Goal: Task Accomplishment & Management: Use online tool/utility

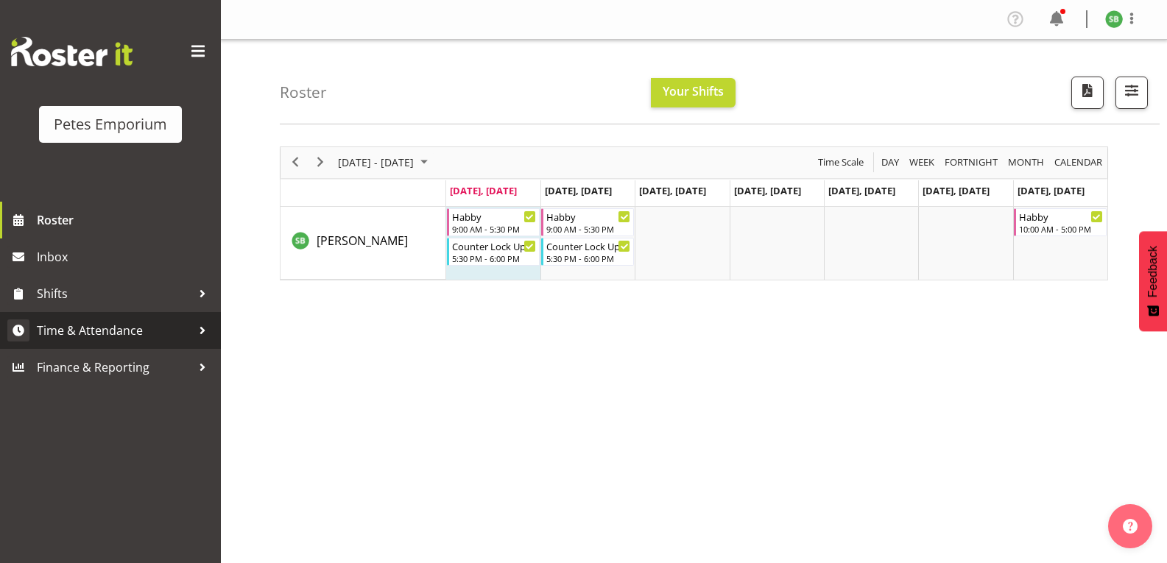
click at [102, 328] on span "Time & Attendance" at bounding box center [114, 330] width 155 height 22
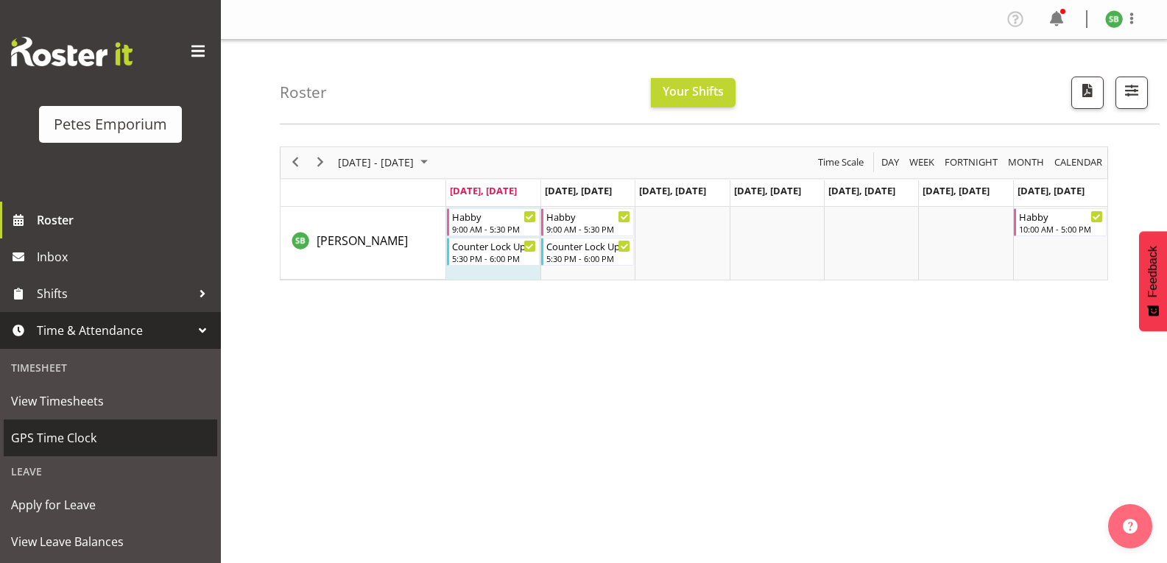
click at [71, 450] on link "GPS Time Clock" at bounding box center [110, 438] width 213 height 37
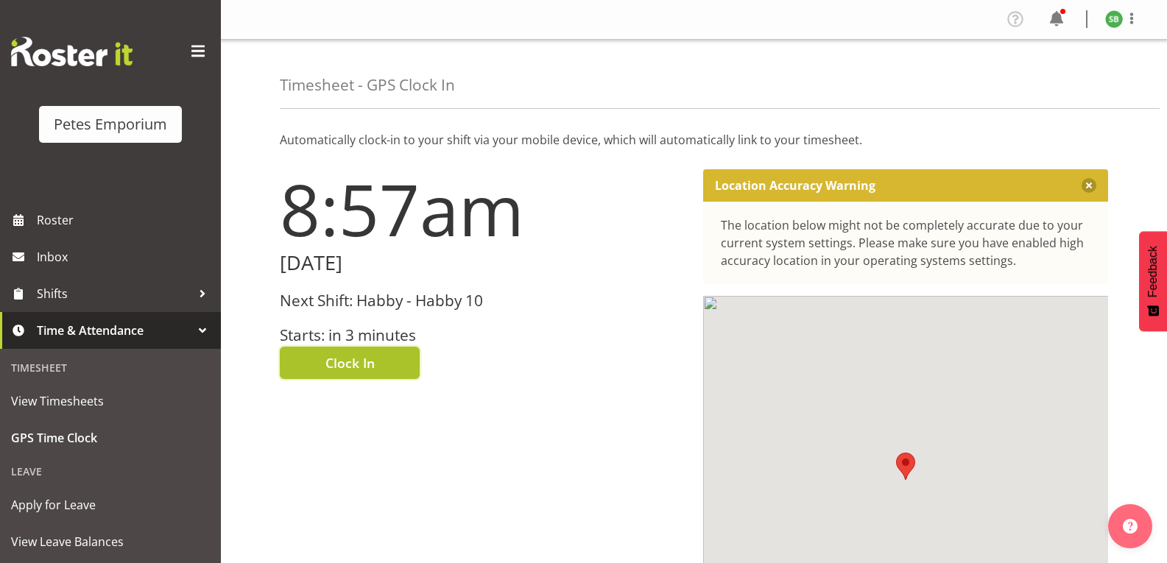
click at [340, 367] on span "Clock In" at bounding box center [349, 362] width 49 height 19
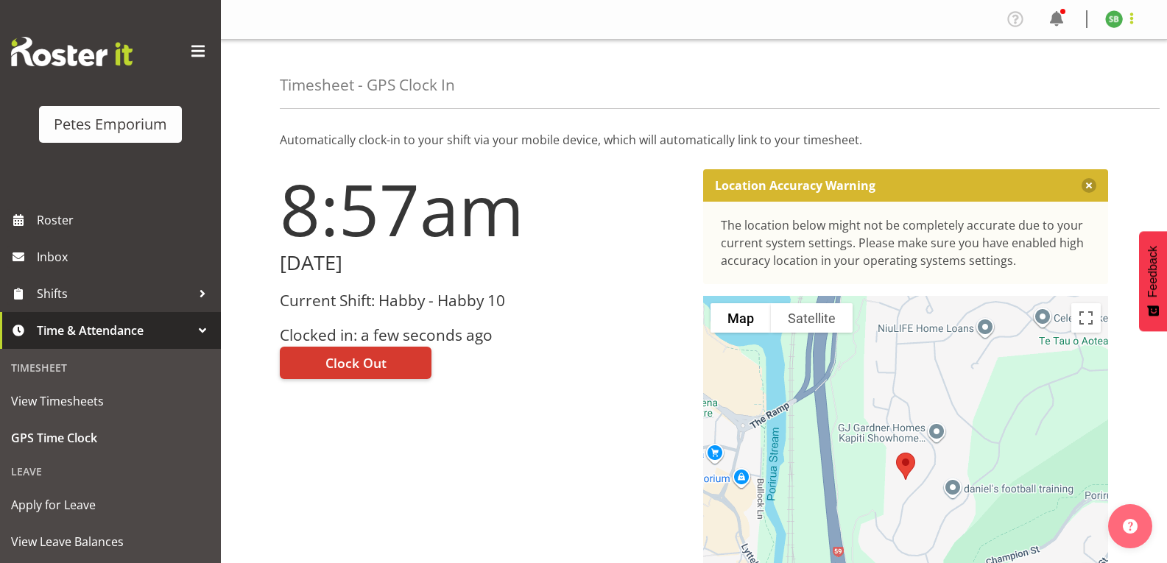
click at [1136, 24] on span at bounding box center [1132, 19] width 18 height 18
click at [1053, 84] on link "Log Out" at bounding box center [1069, 77] width 141 height 26
